Goal: Information Seeking & Learning: Learn about a topic

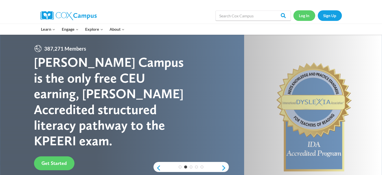
click at [309, 16] on link "Log In" at bounding box center [304, 15] width 22 height 10
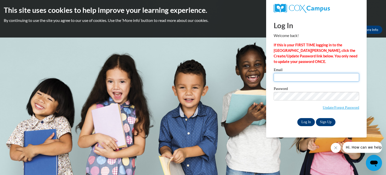
type input "[EMAIL_ADDRESS][DOMAIN_NAME]"
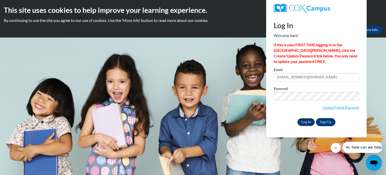
click at [309, 123] on input "Log In" at bounding box center [306, 122] width 18 height 8
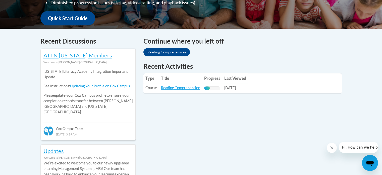
scroll to position [184, 0]
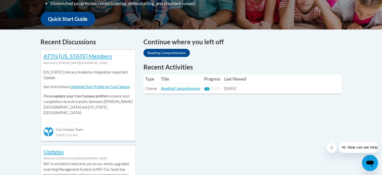
click at [210, 86] on td "Progress: 35% Complete" at bounding box center [212, 88] width 20 height 9
click at [187, 90] on link "Reading Comprehension" at bounding box center [180, 88] width 39 height 4
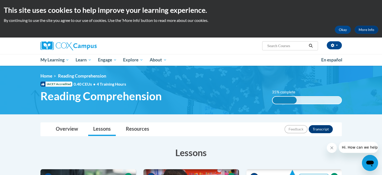
click at [341, 50] on div "Jamie Jacobson (America/Chicago UTC-05:00) My Profile Inbox My Transcripts Log …" at bounding box center [243, 43] width 206 height 13
click at [335, 41] on button "button" at bounding box center [334, 45] width 15 height 8
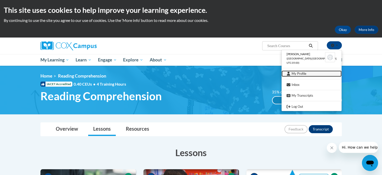
click at [307, 70] on link "My Profile" at bounding box center [311, 73] width 60 height 6
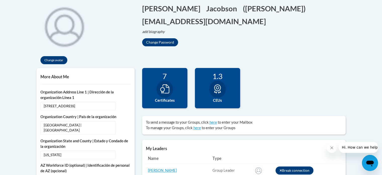
scroll to position [122, 0]
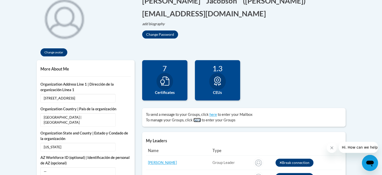
click at [197, 118] on link "here" at bounding box center [197, 120] width 8 height 4
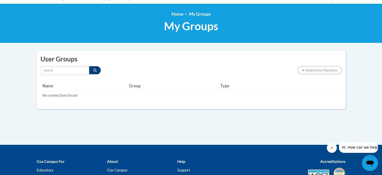
scroll to position [60, 0]
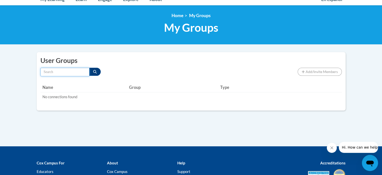
click at [73, 73] on input "Search by name" at bounding box center [64, 72] width 49 height 9
type input "bose"
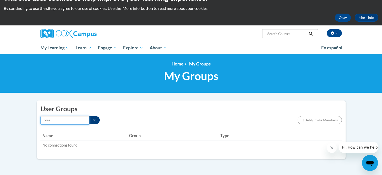
scroll to position [0, 0]
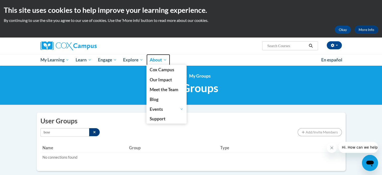
click at [159, 60] on span "About" at bounding box center [158, 60] width 17 height 6
